Goal: Use online tool/utility: Use online tool/utility

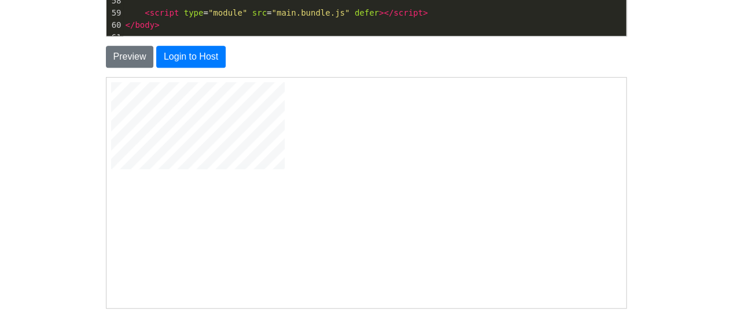
scroll to position [248, 0]
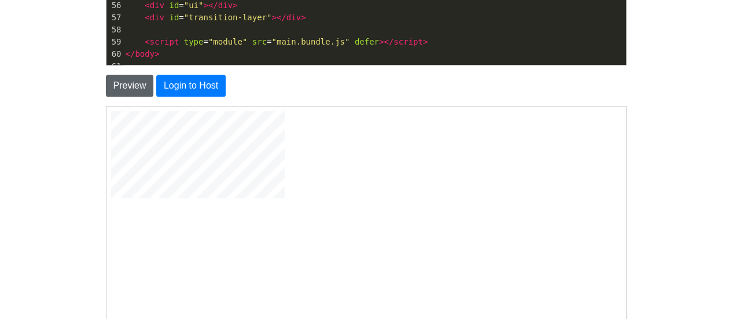
click at [144, 82] on button "Preview" at bounding box center [130, 86] width 48 height 22
click at [316, 204] on html at bounding box center [365, 155] width 520 height 98
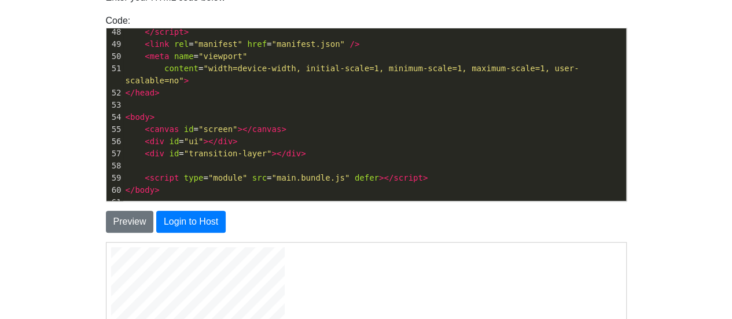
scroll to position [90, 0]
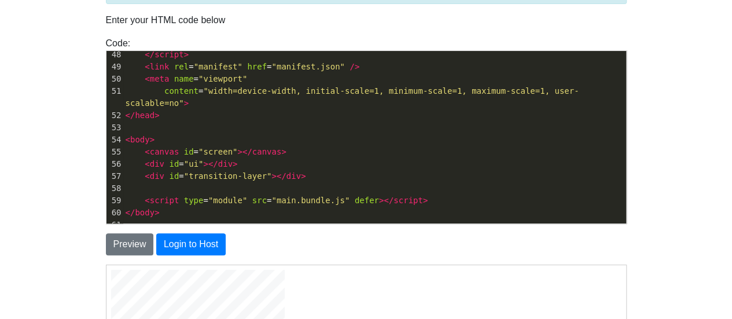
click at [307, 109] on pre "</ head >" at bounding box center [374, 115] width 503 height 12
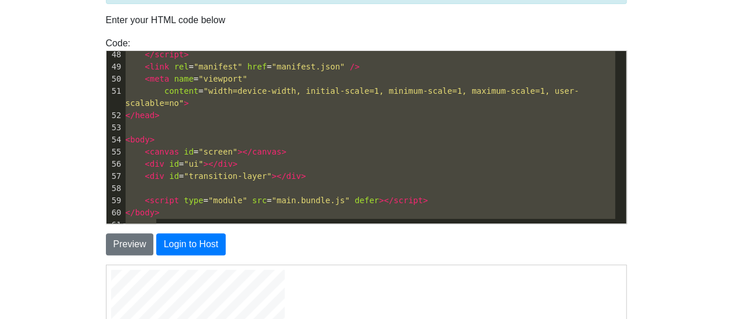
type textarea "\"
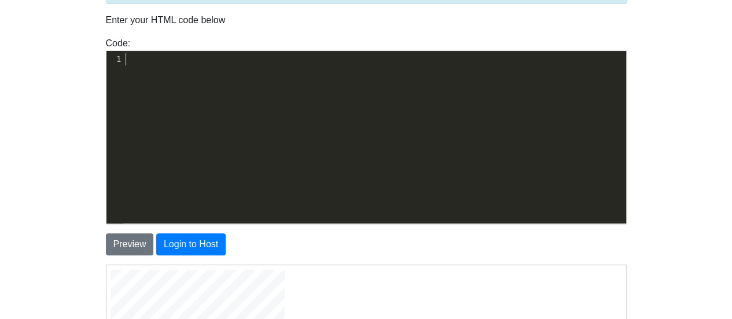
type textarea "<!DOCTYPE html> <!-- Ultimate Game Stash file--> <!-- For the regularly updatin…"
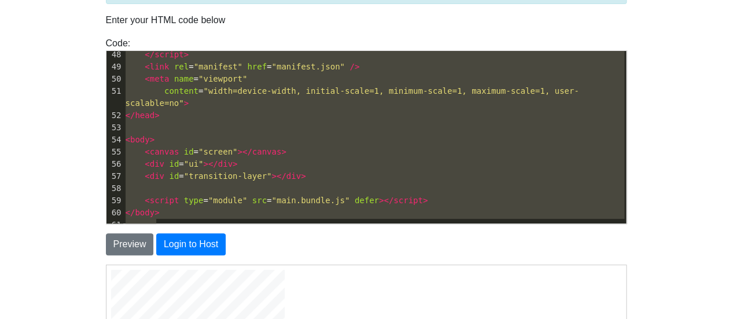
click at [203, 219] on pre "​" at bounding box center [374, 225] width 503 height 12
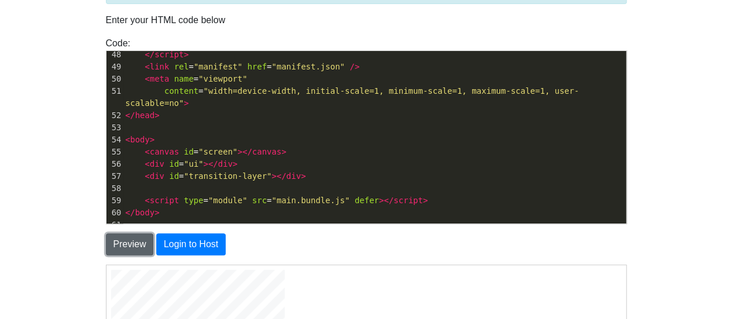
click at [140, 243] on button "Preview" at bounding box center [130, 244] width 48 height 22
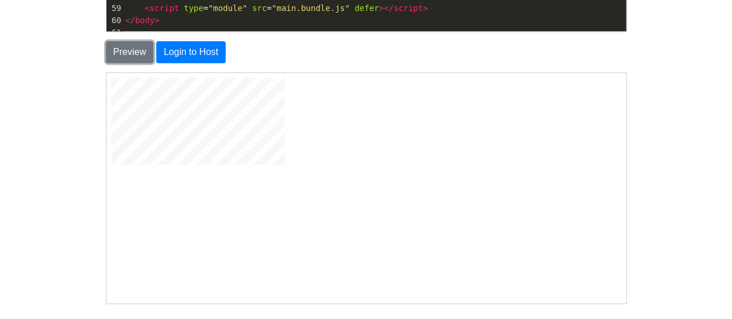
scroll to position [306, 0]
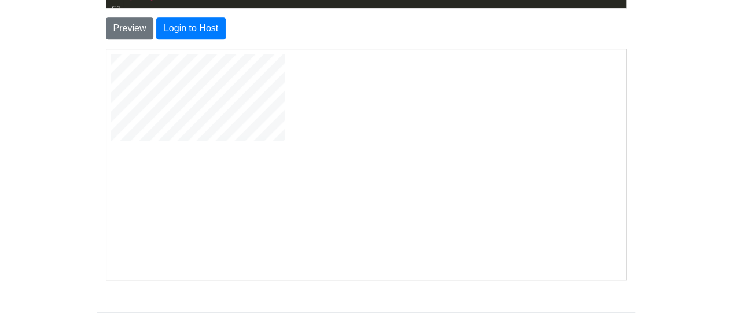
click at [654, 167] on body "CodeTester Assessment Tool Widget Contact Login To save or host your HTML page,…" at bounding box center [366, 25] width 732 height 662
